Goal: Communication & Community: Answer question/provide support

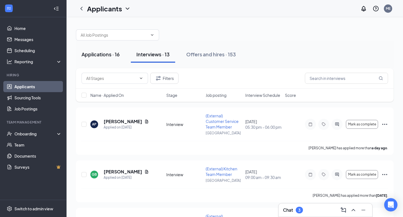
click at [100, 55] on div "Applications · 16" at bounding box center [100, 54] width 38 height 7
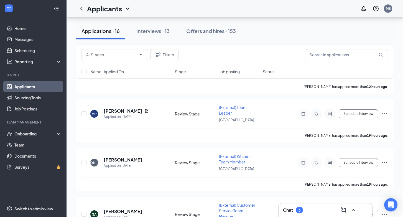
scroll to position [572, 0]
click at [300, 210] on div "3" at bounding box center [299, 209] width 2 height 5
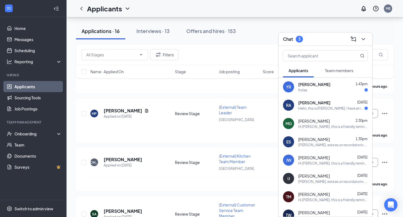
click at [321, 109] on div "Hello, this is [PERSON_NAME], I have an interview [DATE]. Could you please conf…" at bounding box center [331, 108] width 66 height 5
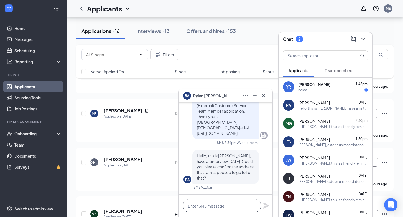
click at [196, 204] on textarea at bounding box center [222, 205] width 78 height 13
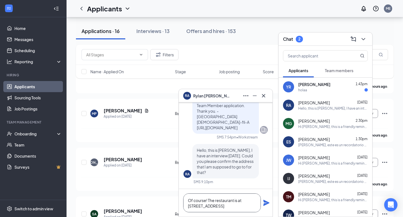
click at [243, 198] on textarea "Of course! The restaurant is at [STREET_ADDRESS]" at bounding box center [222, 202] width 78 height 19
type textarea "Of course! The restaurant is at: [STREET_ADDRESS]"
click at [266, 204] on icon "Plane" at bounding box center [266, 202] width 6 height 6
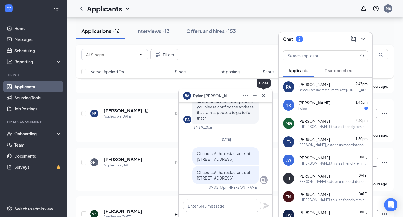
click at [264, 96] on icon "Cross" at bounding box center [263, 95] width 7 height 7
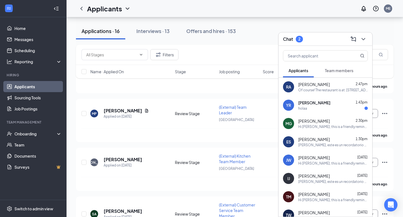
click at [315, 109] on div "holaa" at bounding box center [333, 108] width 70 height 5
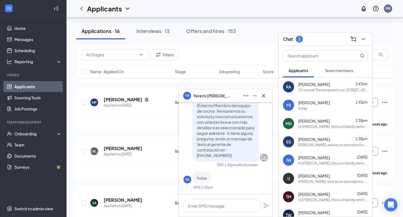
click at [335, 67] on button "Team members" at bounding box center [339, 70] width 40 height 14
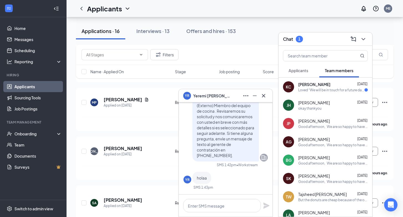
click at [308, 88] on div "Loved “We will be in touch for a future date for an evening orientation for you…" at bounding box center [331, 90] width 66 height 5
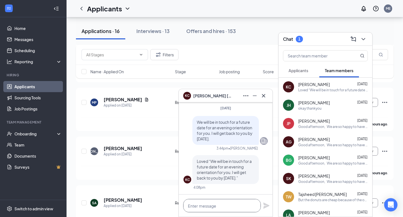
click at [195, 205] on textarea at bounding box center [222, 205] width 78 height 13
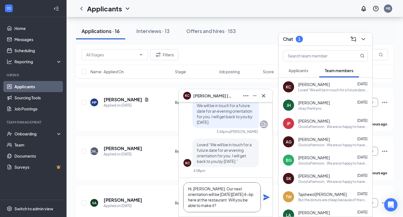
scroll to position [1, 0]
type textarea "Hi, [PERSON_NAME]. Our next orientation will be [DATE][DATE] 4-6p here at the r…"
click at [265, 197] on icon "Plane" at bounding box center [266, 197] width 7 height 7
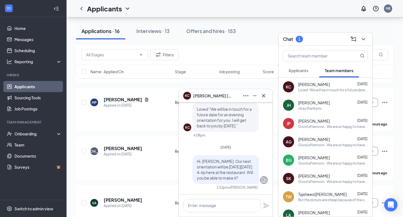
scroll to position [0, 0]
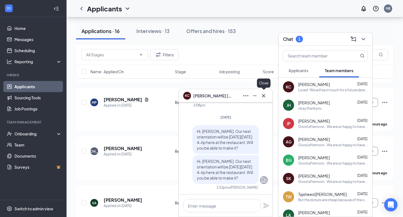
click at [264, 95] on icon "Cross" at bounding box center [263, 95] width 7 height 7
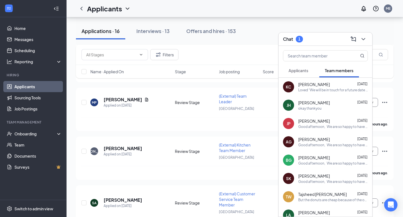
click at [294, 73] on span "Applicants" at bounding box center [298, 70] width 20 height 5
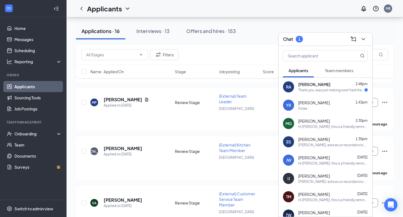
click at [315, 92] on div "RA [PERSON_NAME] 2:48pm Thank you, was just making sure I had the correct addre…" at bounding box center [325, 87] width 94 height 18
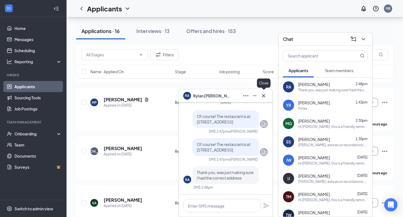
click at [264, 95] on icon "Cross" at bounding box center [263, 95] width 3 height 3
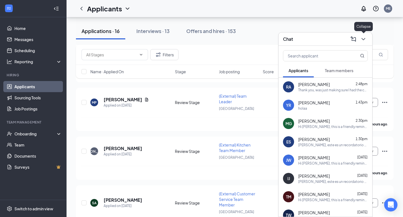
click at [363, 39] on icon "ChevronDown" at bounding box center [363, 39] width 4 height 2
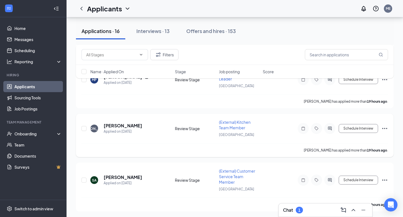
scroll to position [605, 0]
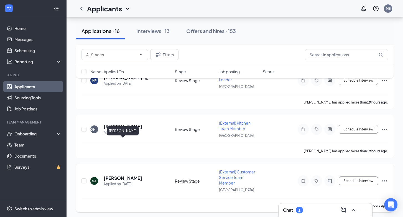
click at [107, 175] on h5 "[PERSON_NAME]" at bounding box center [123, 178] width 38 height 6
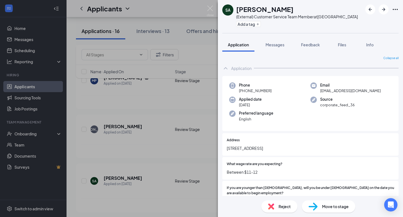
drag, startPoint x: 237, startPoint y: 11, endPoint x: 313, endPoint y: 7, distance: 76.5
click at [313, 7] on div "[PERSON_NAME]" at bounding box center [297, 8] width 122 height 9
copy h1 "[PERSON_NAME]"
click at [210, 8] on img at bounding box center [210, 11] width 7 height 11
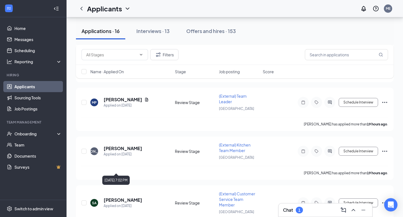
scroll to position [582, 0]
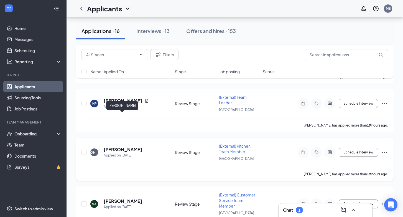
click at [120, 146] on h5 "[PERSON_NAME]" at bounding box center [123, 149] width 38 height 6
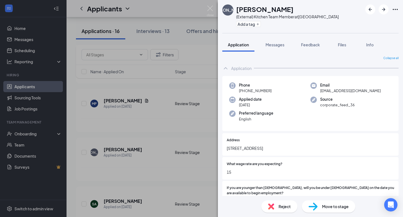
drag, startPoint x: 236, startPoint y: 10, endPoint x: 295, endPoint y: 12, distance: 58.8
click at [295, 12] on div "[PERSON_NAME]" at bounding box center [287, 8] width 102 height 9
copy h1 "[PERSON_NAME]"
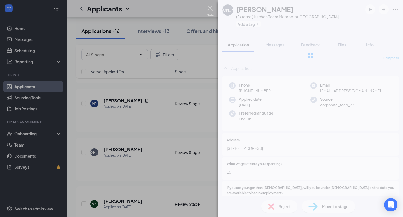
click at [210, 10] on img at bounding box center [210, 11] width 7 height 11
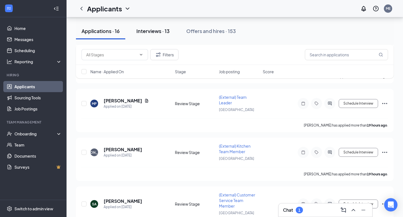
click at [152, 32] on div "Interviews · 13" at bounding box center [152, 30] width 33 height 7
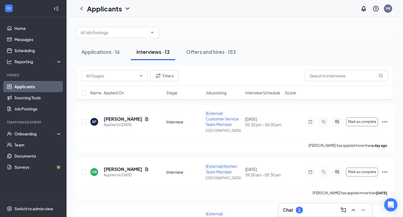
scroll to position [5, 0]
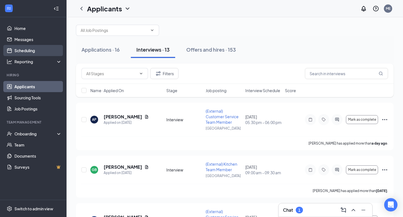
click at [25, 52] on link "Scheduling" at bounding box center [37, 50] width 47 height 11
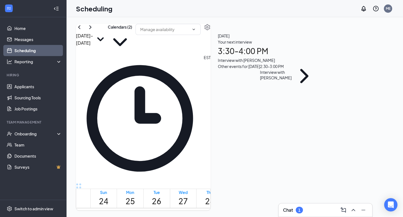
scroll to position [272, 0]
click at [317, 63] on div "Interview with [PERSON_NAME]" at bounding box center [267, 60] width 99 height 6
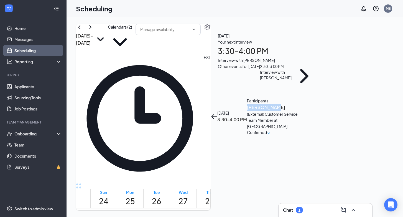
drag, startPoint x: 296, startPoint y: 61, endPoint x: 321, endPoint y: 62, distance: 24.9
click at [305, 97] on div "[DATE] 3:30-4:00 PM Participants [PERSON_NAME] (External) Customer Service Team…" at bounding box center [257, 116] width 94 height 38
copy h3 "[PERSON_NAME]"
drag, startPoint x: 315, startPoint y: 34, endPoint x: 323, endPoint y: 39, distance: 9.4
click at [247, 110] on div "[DATE] 3:30-4:00 PM" at bounding box center [232, 116] width 30 height 13
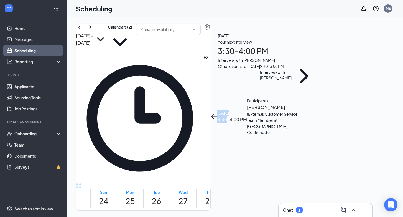
copy div "[DATE] 3:30"
